Goal: Find specific page/section: Find specific page/section

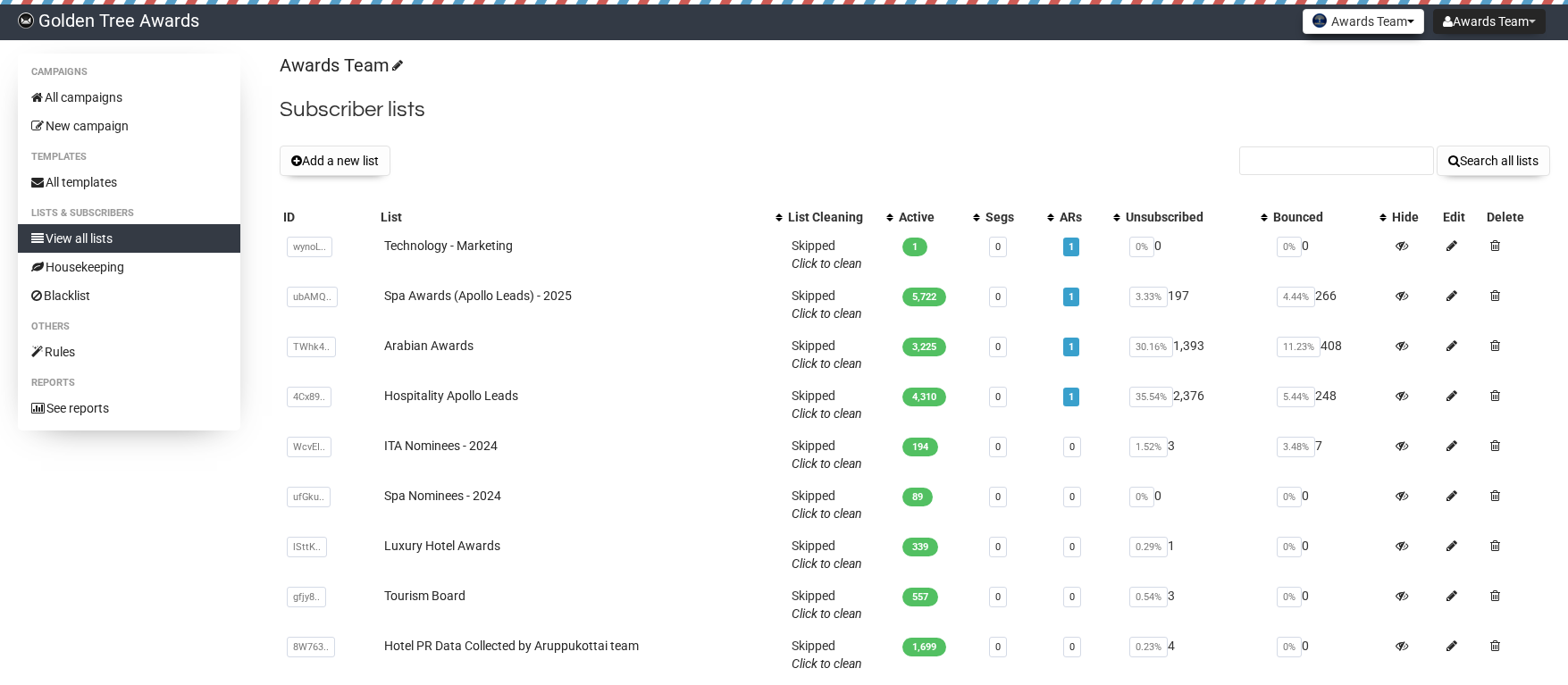
click at [1366, 24] on button "Awards Team" at bounding box center [1364, 21] width 122 height 25
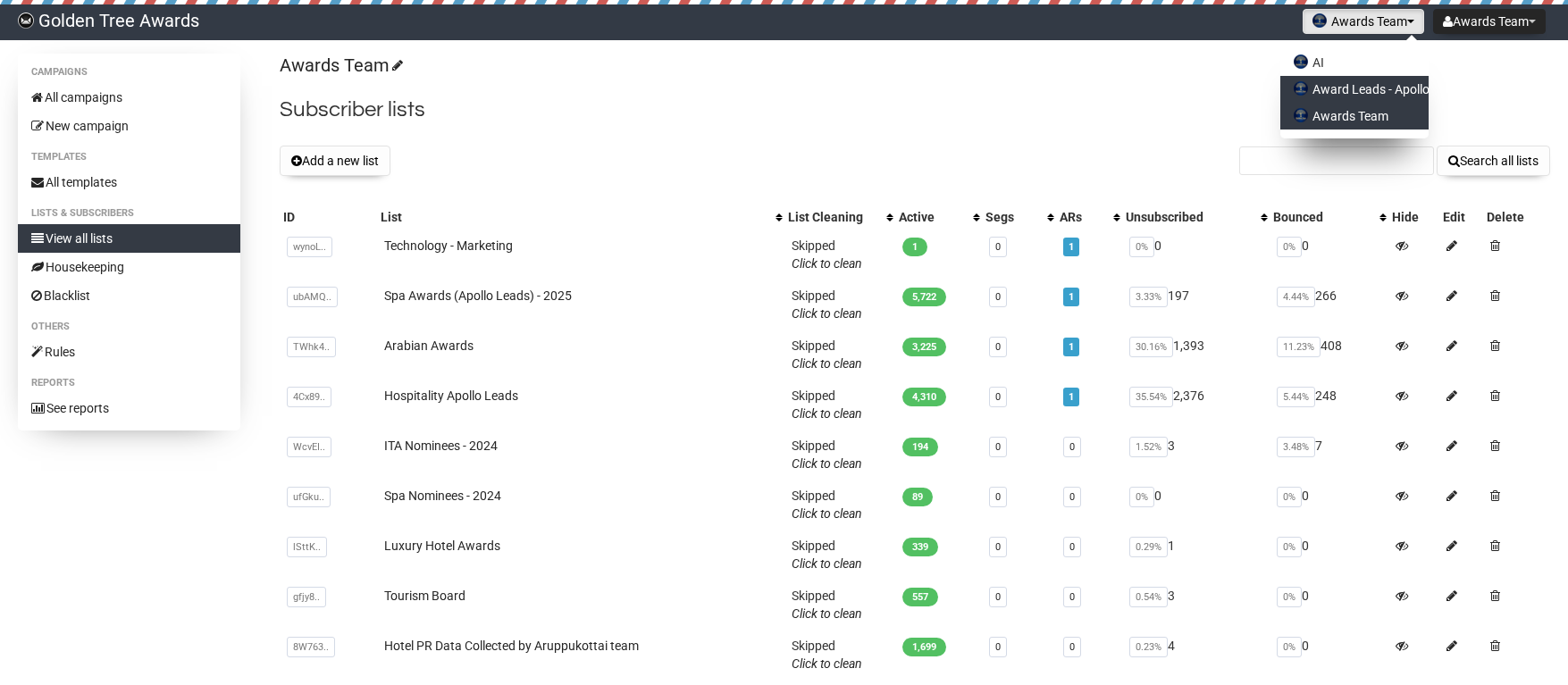
click at [1349, 81] on link "Award Leads - Apollo" at bounding box center [1354, 89] width 149 height 27
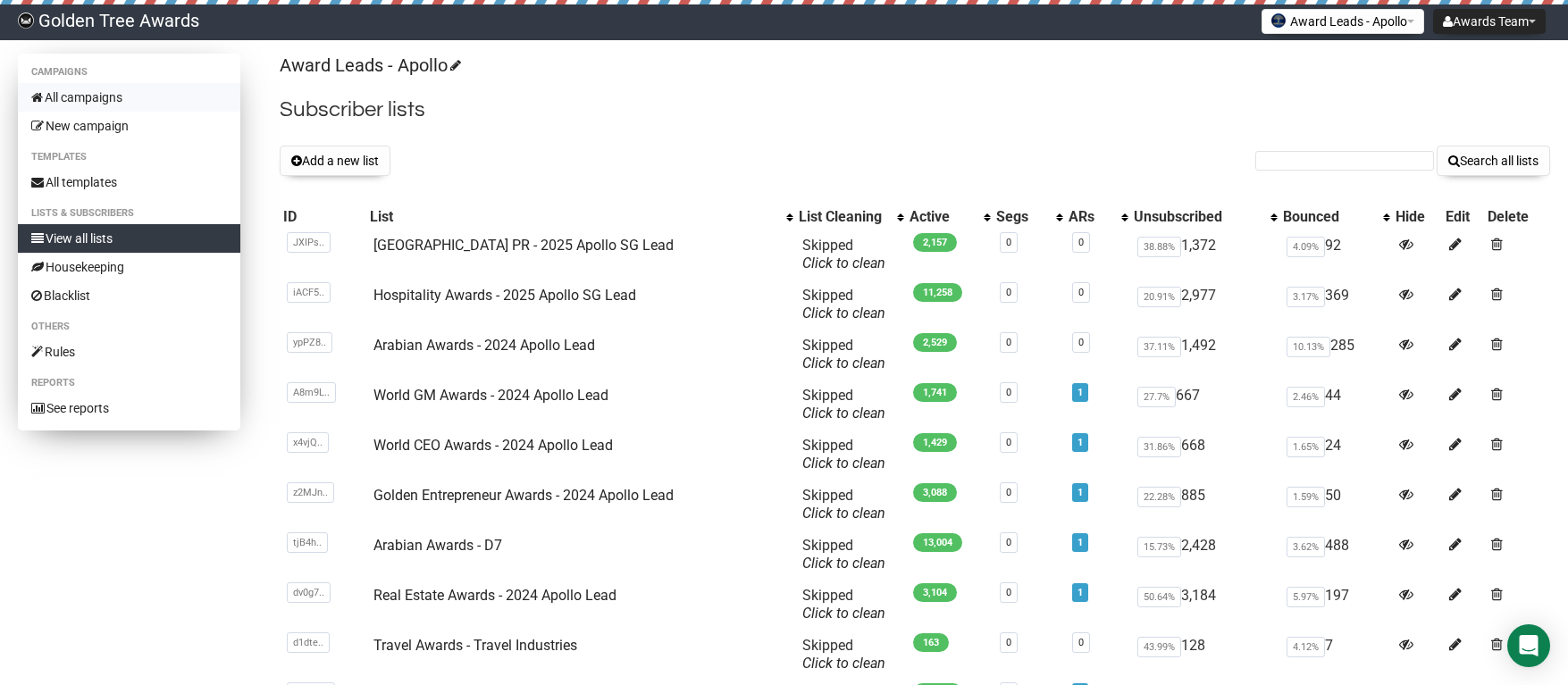
click at [115, 104] on link "All campaigns" at bounding box center [128, 97] width 223 height 28
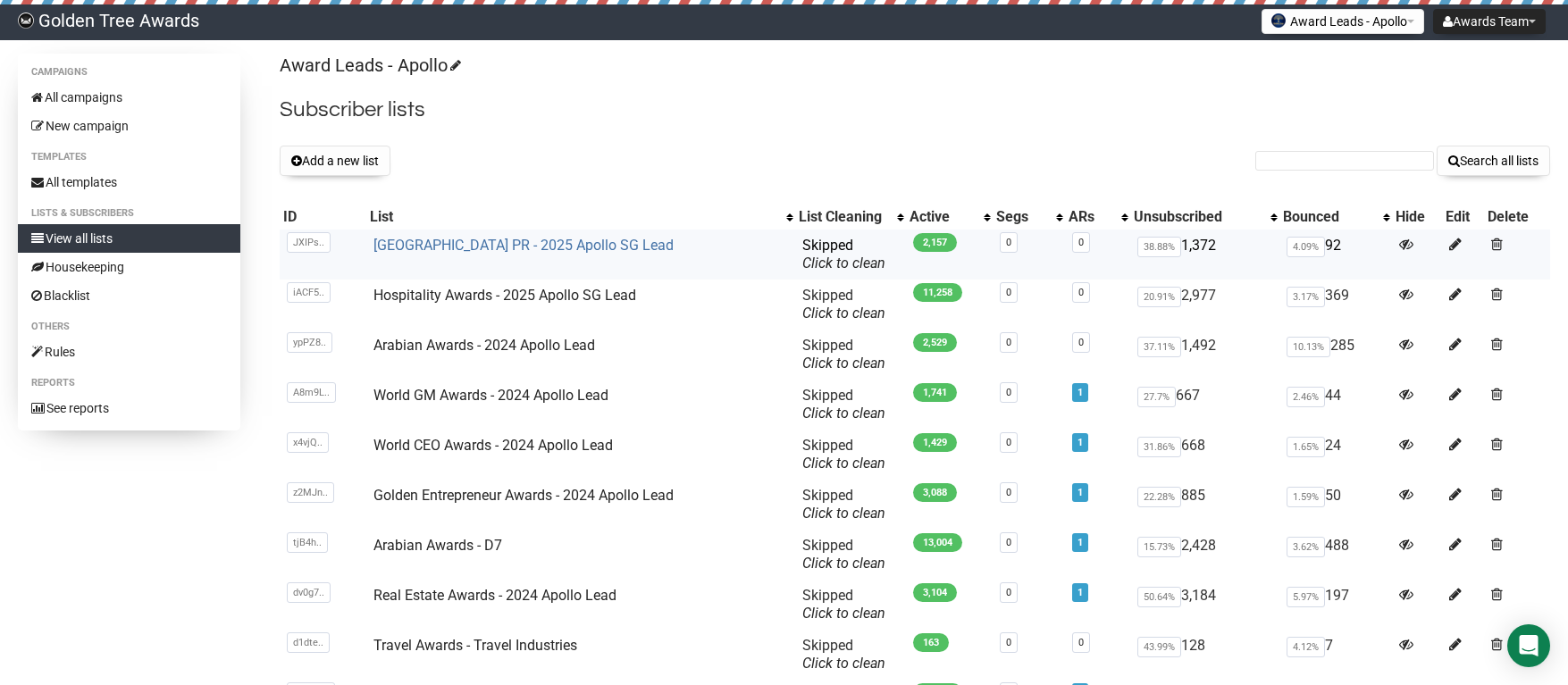
click at [495, 239] on link "Middle East PR - 2025 Apollo SG Lead" at bounding box center [523, 245] width 300 height 17
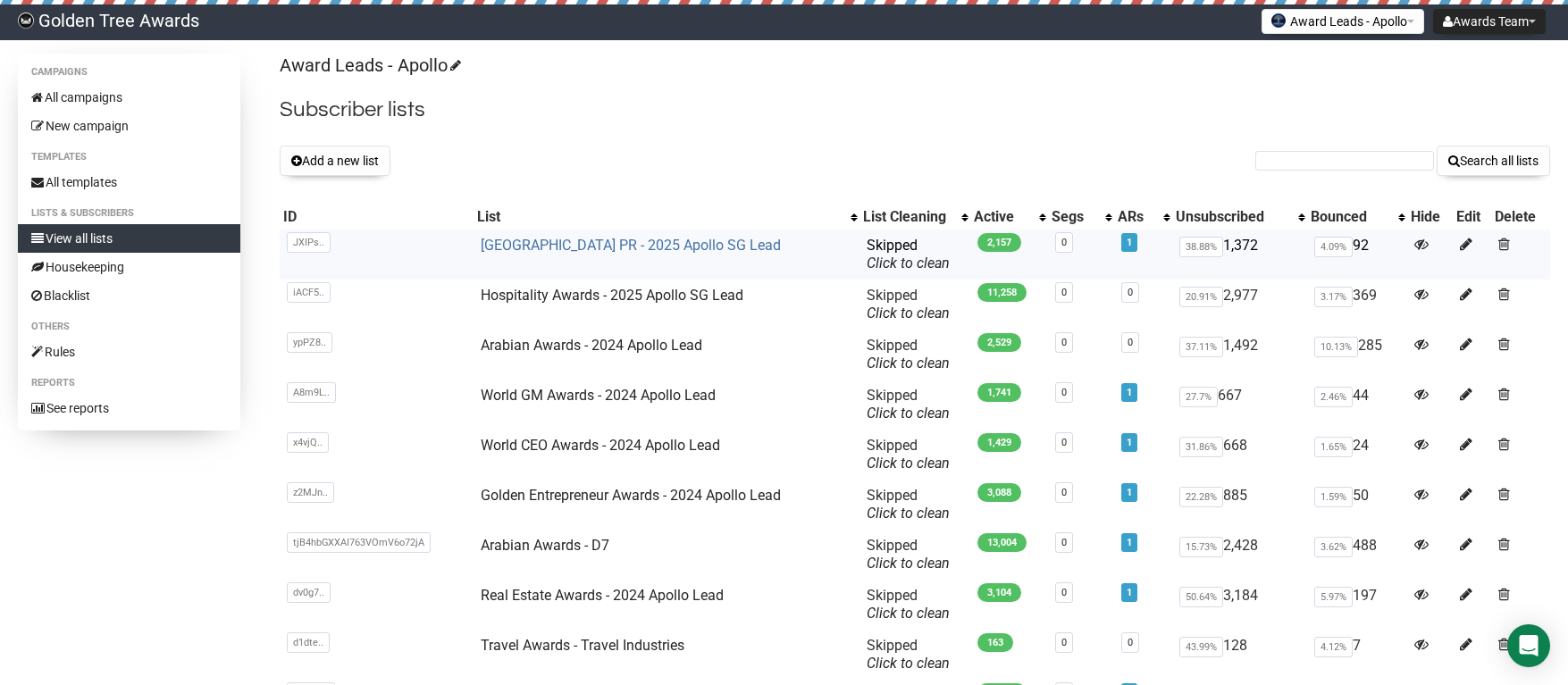
click at [562, 238] on link "[GEOGRAPHIC_DATA] PR - 2025 Apollo SG Lead" at bounding box center [630, 245] width 300 height 17
